Goal: Task Accomplishment & Management: Manage account settings

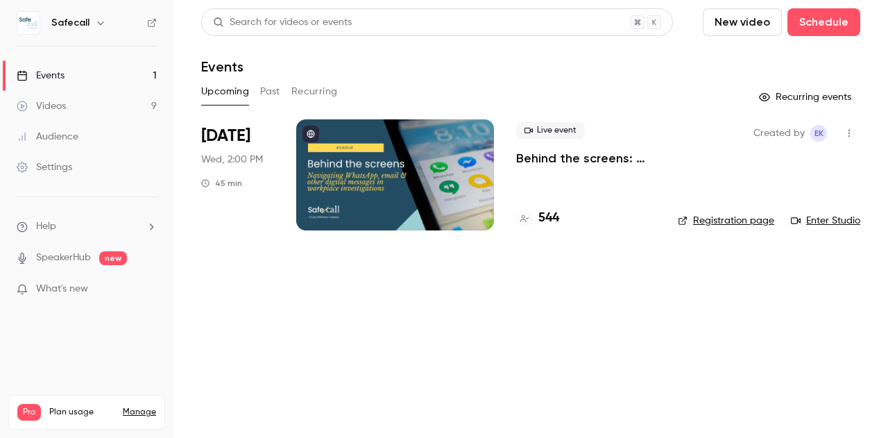
click at [550, 219] on h4 "544" at bounding box center [548, 218] width 21 height 19
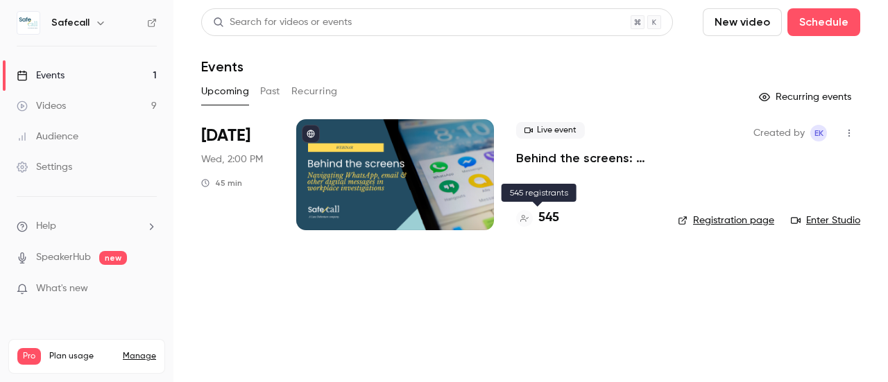
click at [544, 220] on h4 "545" at bounding box center [548, 218] width 21 height 19
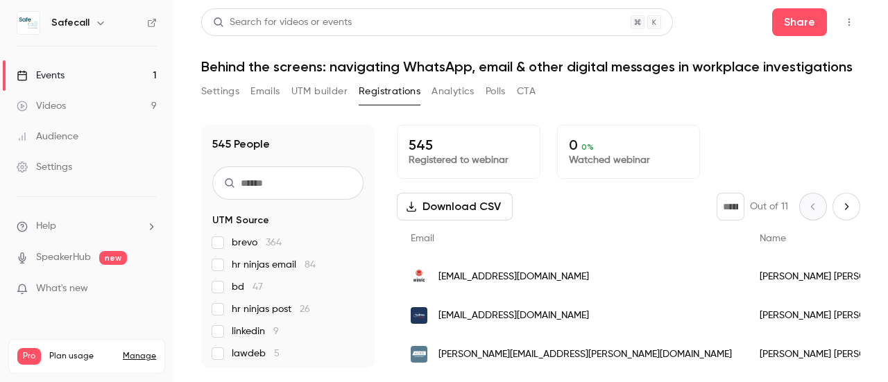
click at [279, 178] on input "text" at bounding box center [287, 182] width 151 height 33
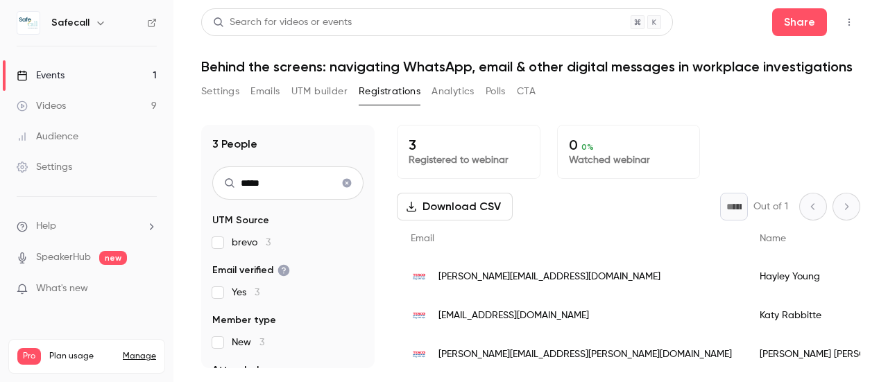
type input "*****"
click at [59, 69] on div "Events" at bounding box center [41, 76] width 48 height 14
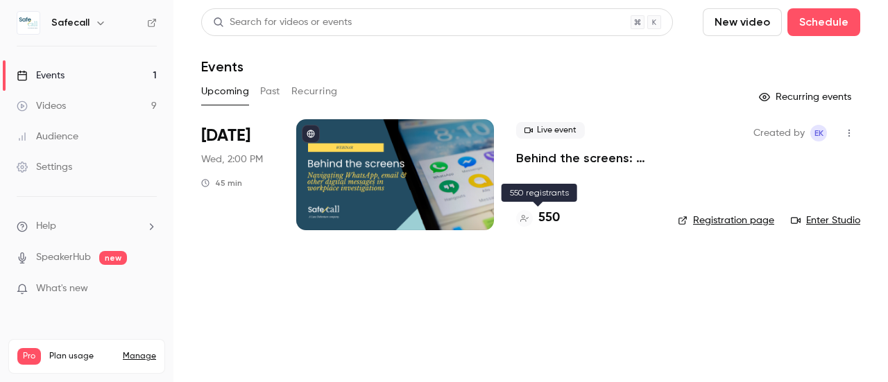
click at [546, 220] on h4 "550" at bounding box center [548, 218] width 21 height 19
